Goal: Task Accomplishment & Management: Use online tool/utility

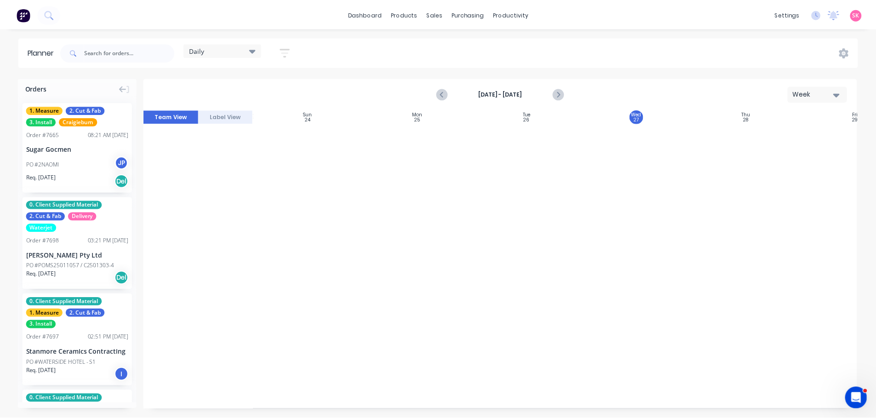
scroll to position [1153, 0]
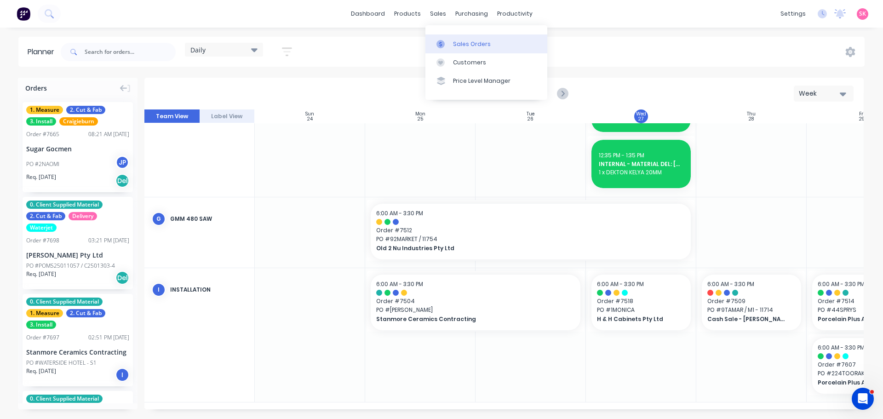
click at [440, 38] on link "Sales Orders" at bounding box center [487, 44] width 122 height 18
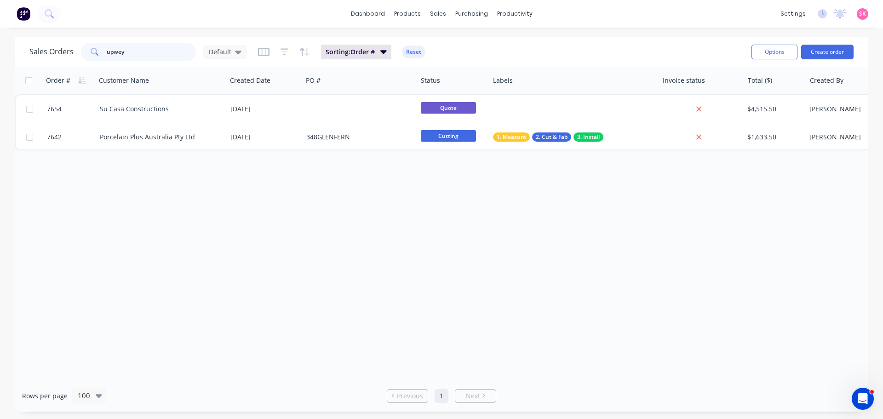
drag, startPoint x: 155, startPoint y: 52, endPoint x: -18, endPoint y: 52, distance: 173.5
click at [0, 52] on html "dashboard products sales purchasing productivity dashboard products Product Cat…" at bounding box center [441, 209] width 883 height 419
type input "living edge"
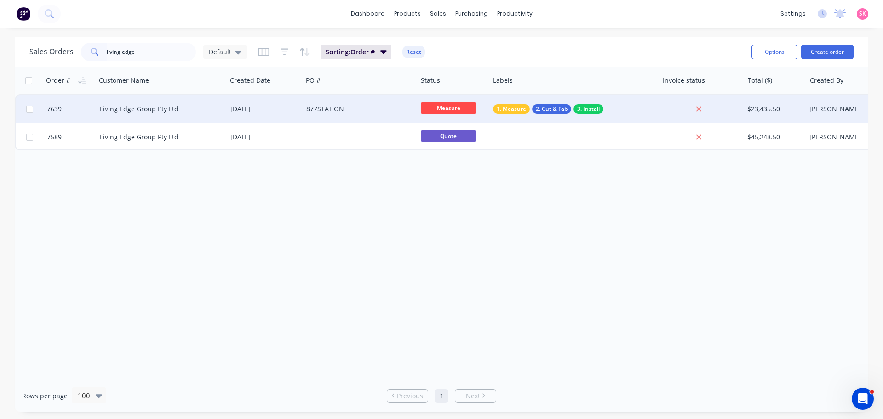
click at [339, 113] on div "877STATION" at bounding box center [357, 108] width 102 height 9
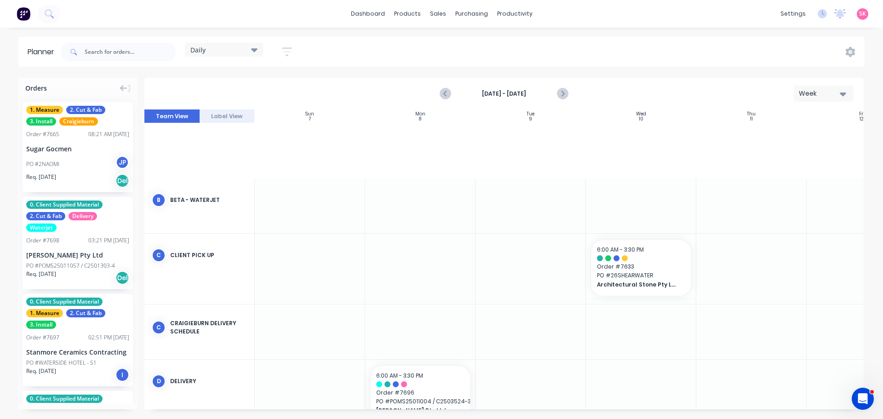
scroll to position [278, 8]
